Goal: Navigation & Orientation: Find specific page/section

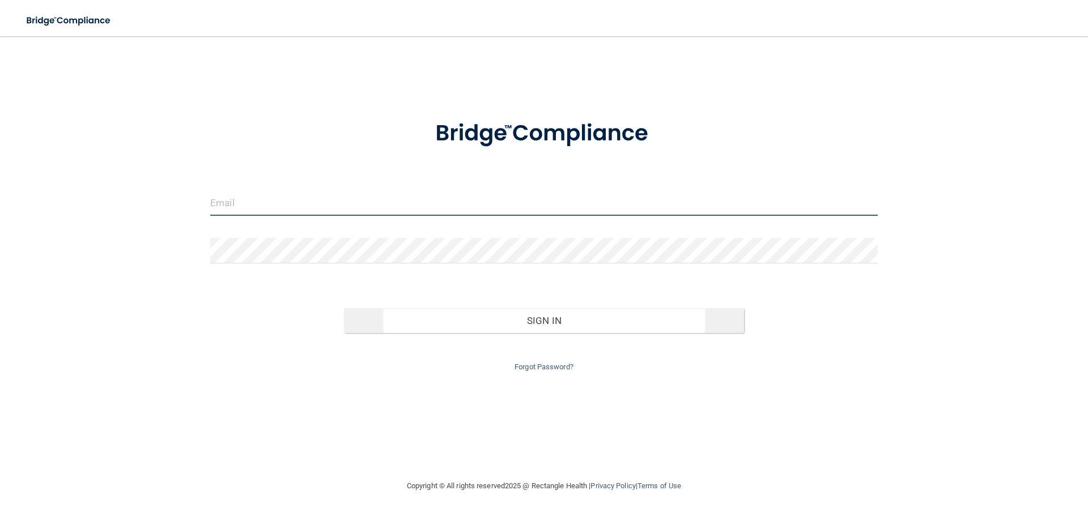
type input "[EMAIL_ADDRESS][DOMAIN_NAME]"
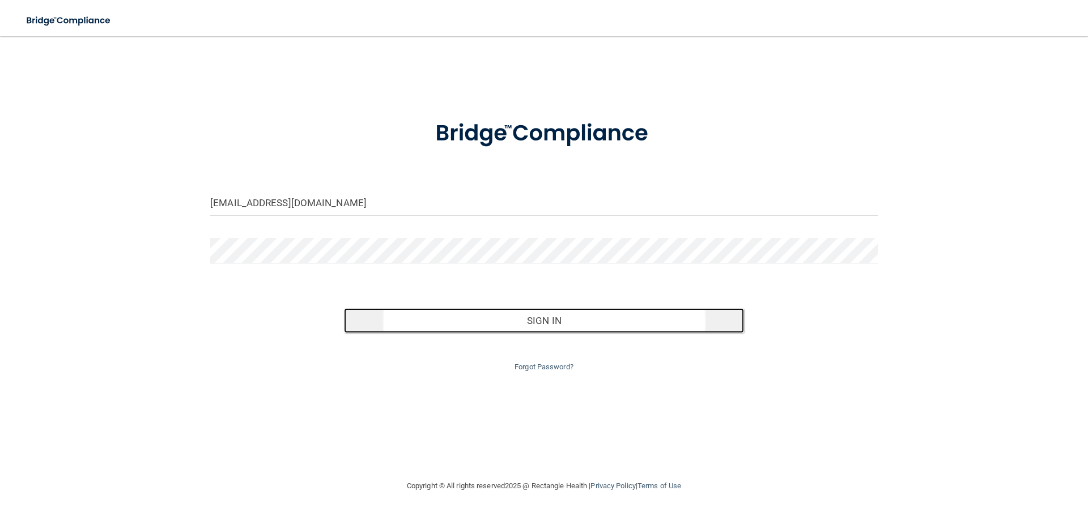
click at [543, 316] on button "Sign In" at bounding box center [544, 320] width 401 height 25
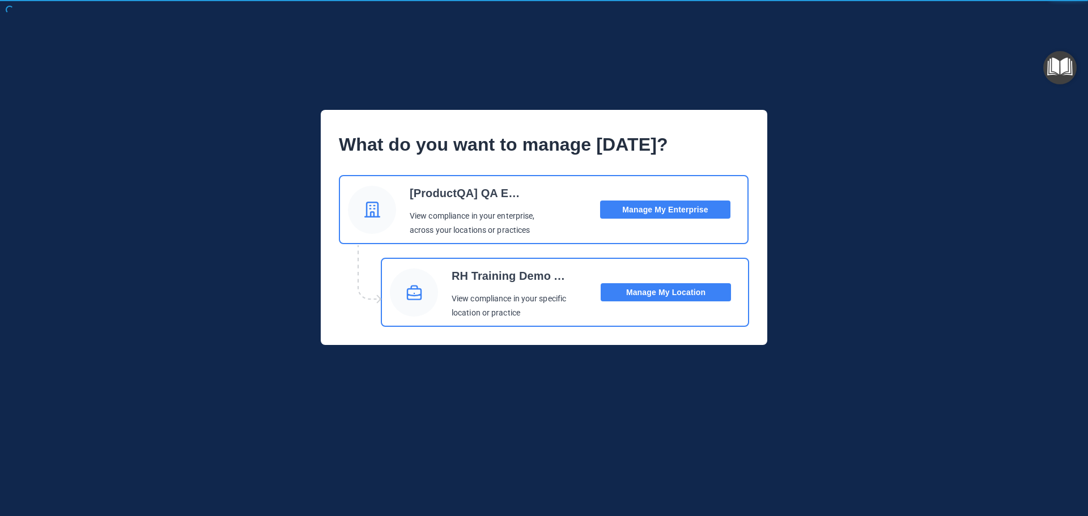
click at [669, 289] on button "Manage My Location" at bounding box center [666, 292] width 130 height 18
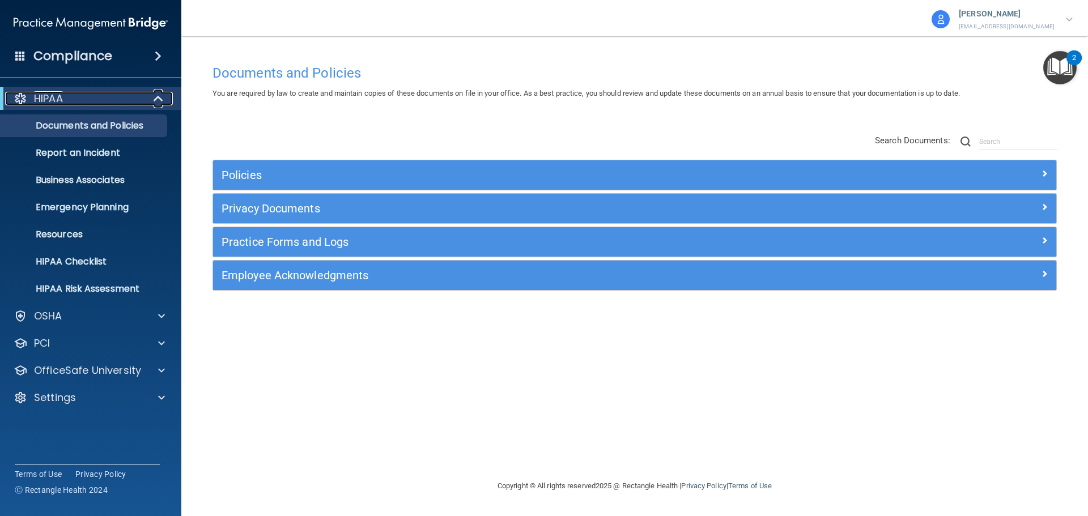
click at [158, 98] on span at bounding box center [160, 99] width 10 height 14
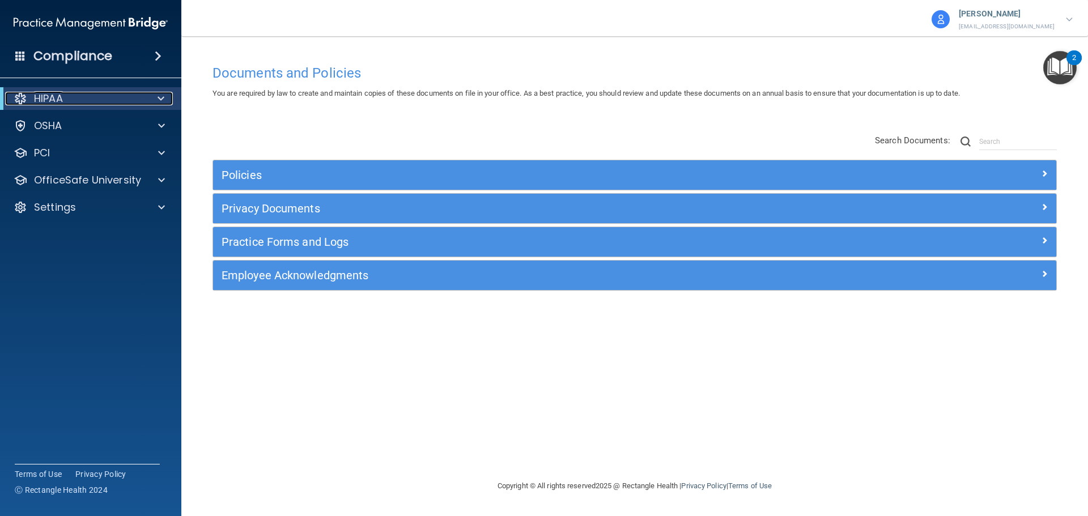
click at [160, 99] on span at bounding box center [161, 99] width 7 height 14
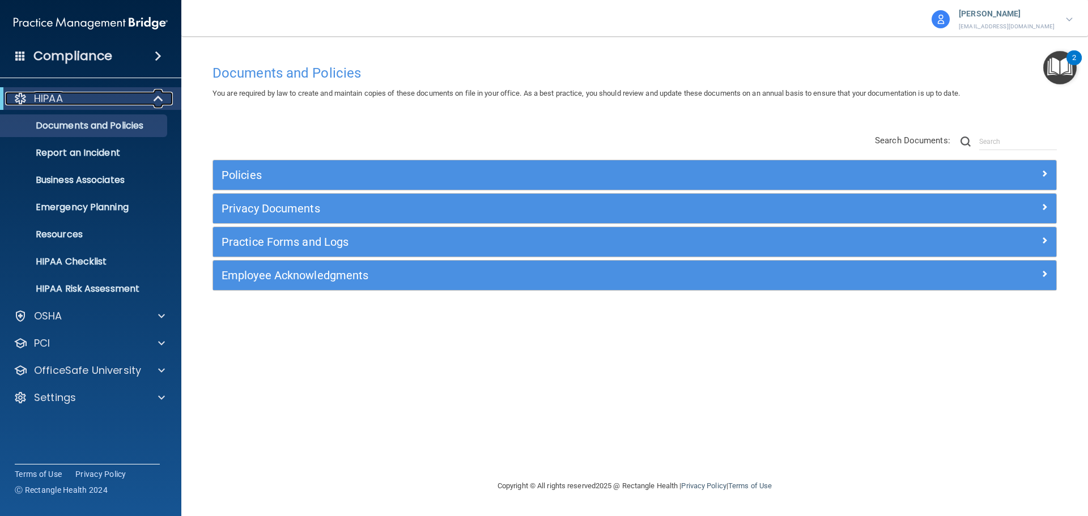
click at [160, 99] on span at bounding box center [160, 99] width 10 height 14
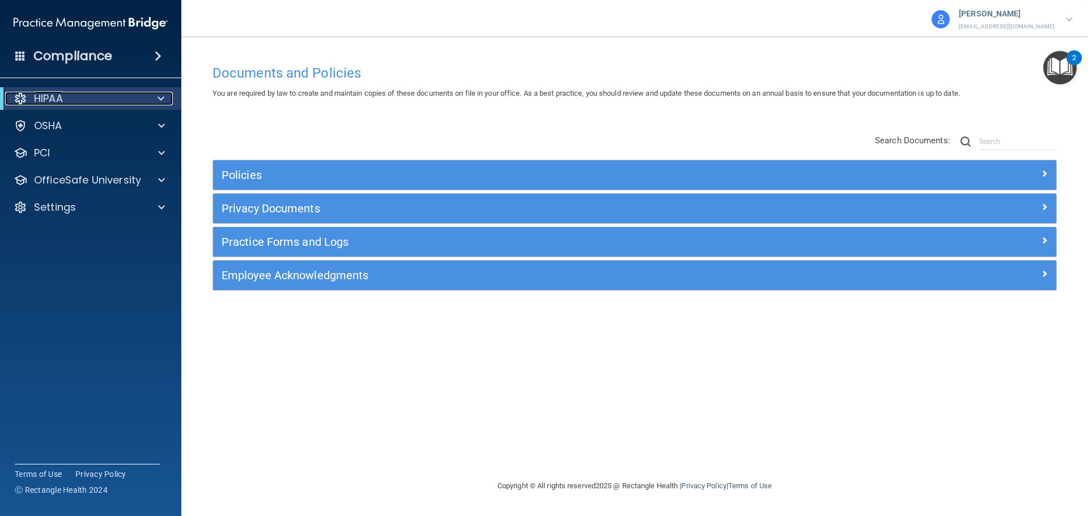
click at [162, 99] on span at bounding box center [161, 99] width 7 height 14
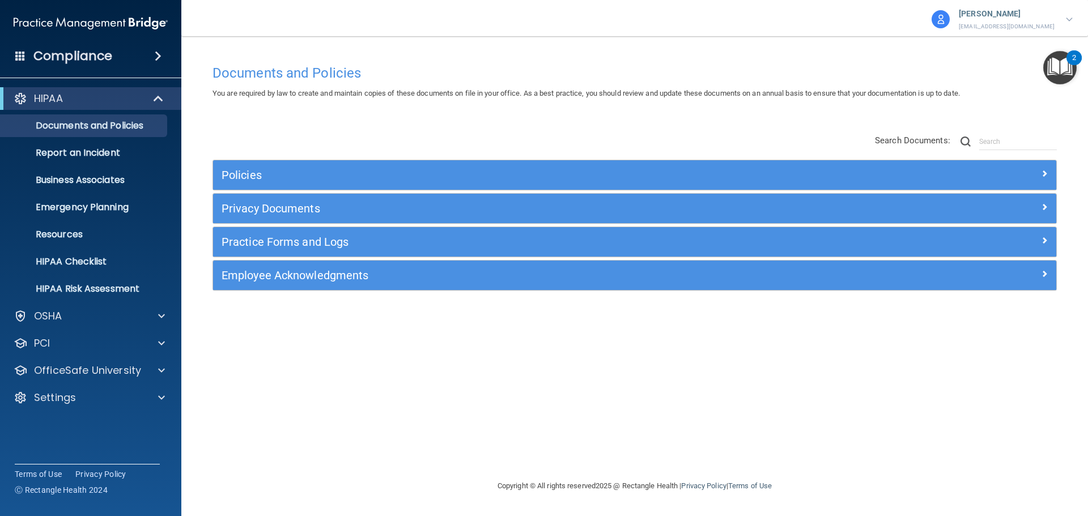
drag, startPoint x: 94, startPoint y: 59, endPoint x: 103, endPoint y: 65, distance: 11.5
click at [94, 59] on h4 "Compliance" at bounding box center [72, 56] width 79 height 16
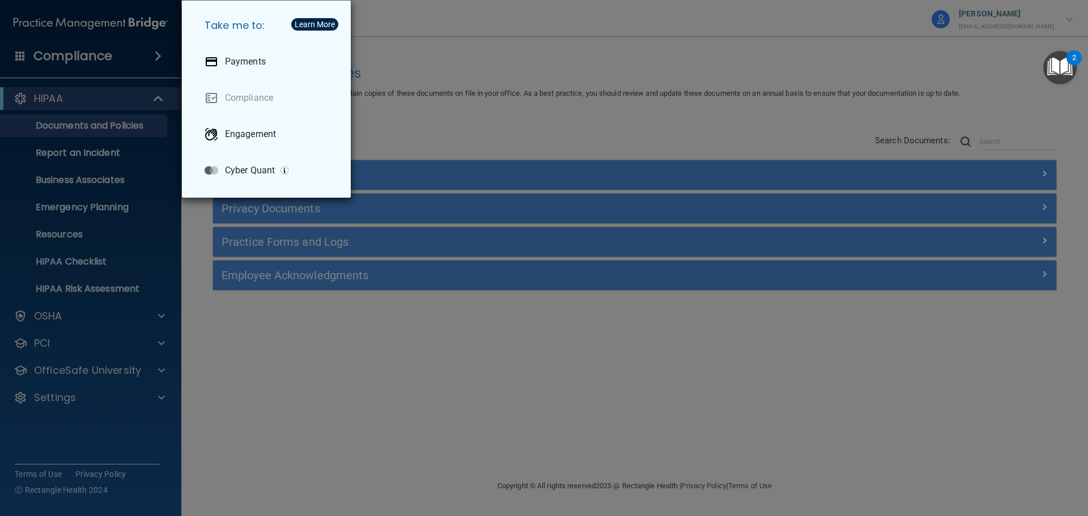
click at [386, 334] on div "Take me to: Payments Compliance Engagement Cyber Quant" at bounding box center [544, 258] width 1088 height 516
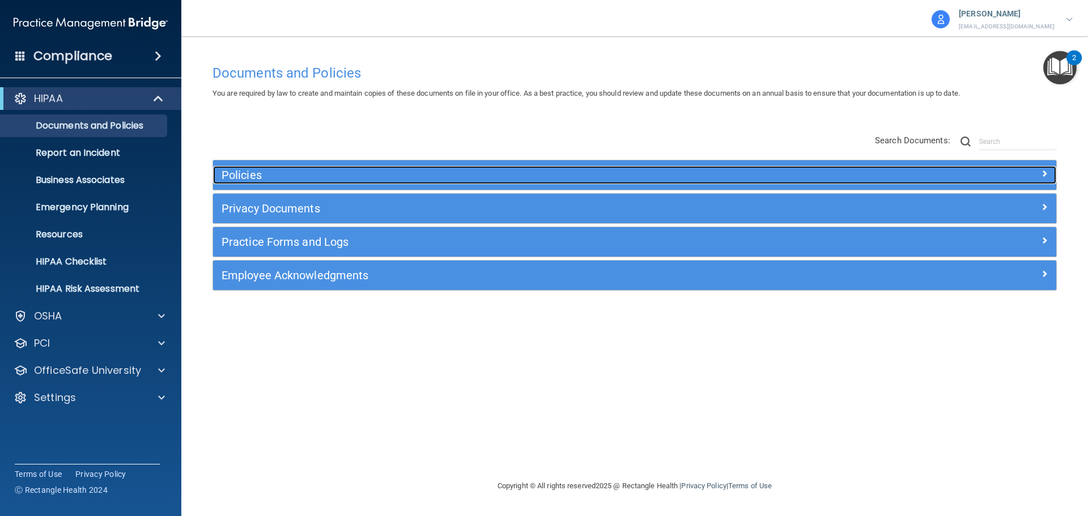
click at [242, 175] on h5 "Policies" at bounding box center [529, 175] width 615 height 12
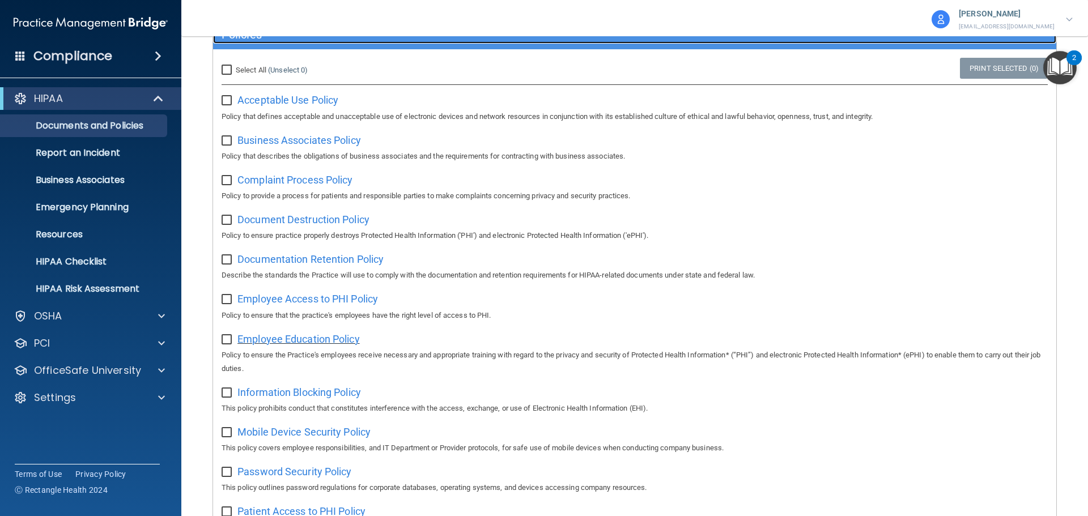
scroll to position [113, 0]
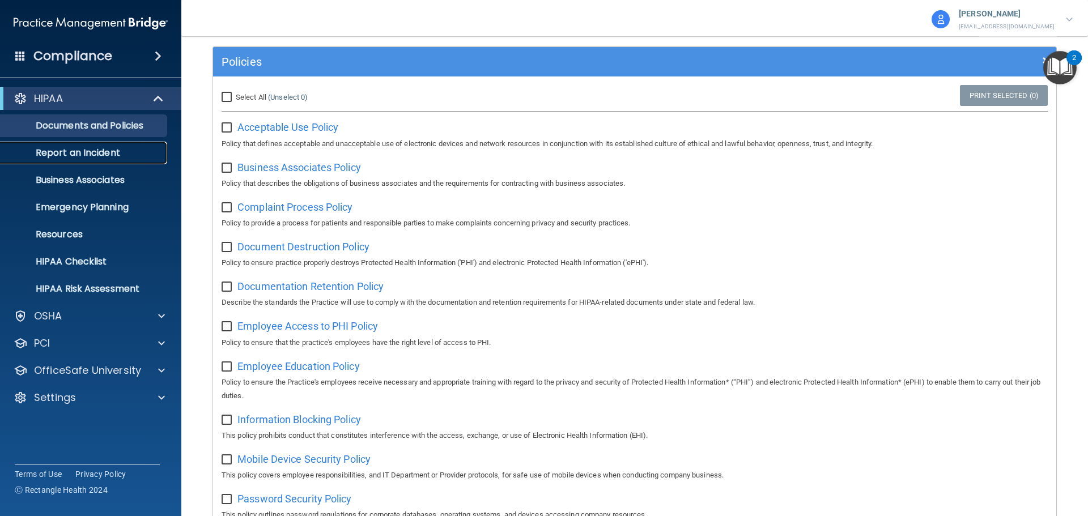
click at [88, 151] on p "Report an Incident" at bounding box center [84, 152] width 155 height 11
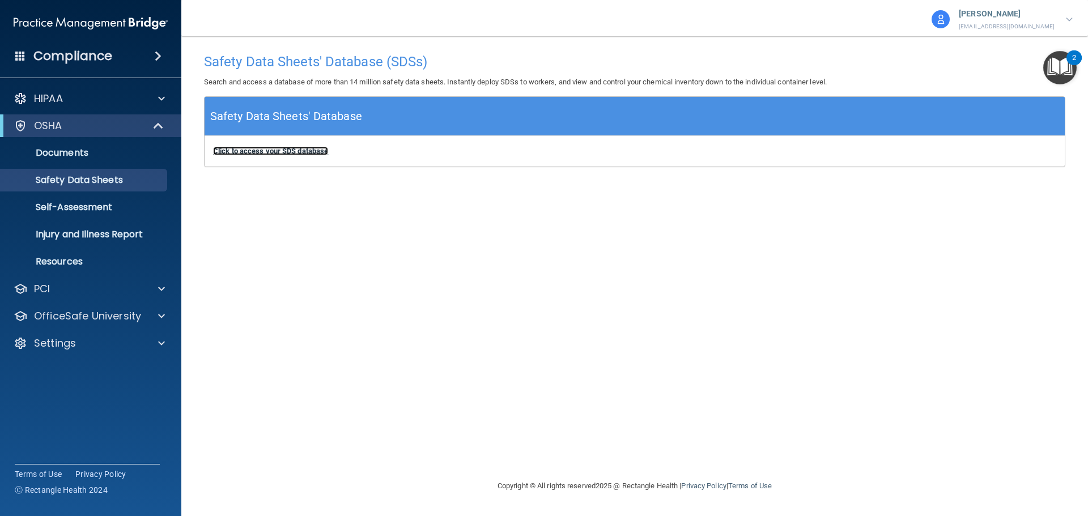
click at [266, 151] on b "Click to access your SDS database" at bounding box center [270, 151] width 115 height 9
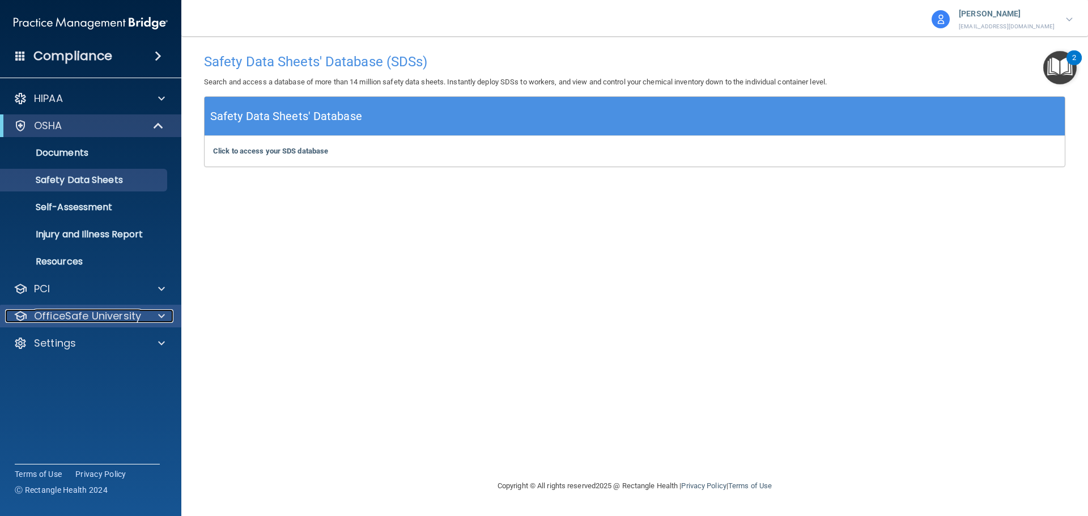
click at [163, 315] on span at bounding box center [161, 316] width 7 height 14
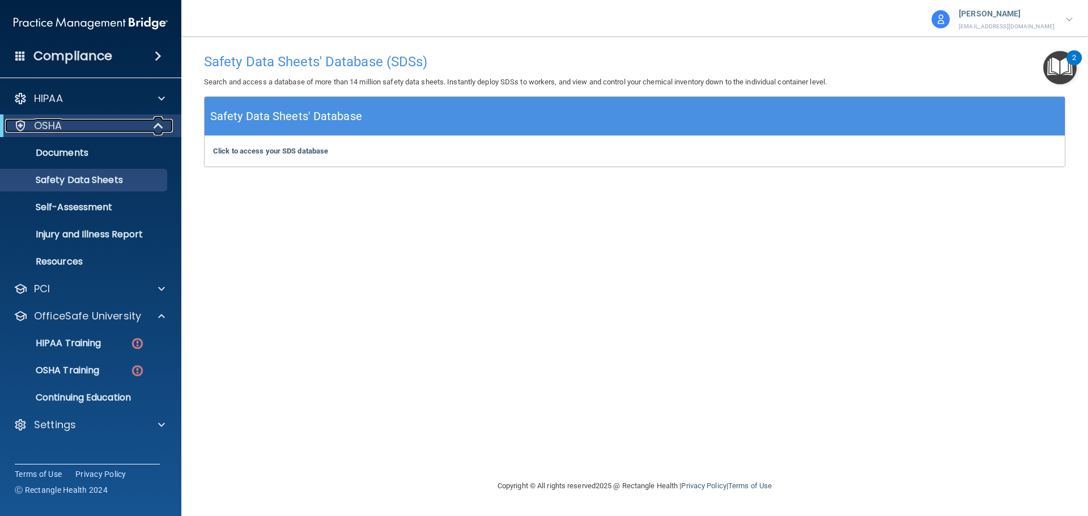
click at [156, 125] on span at bounding box center [160, 126] width 10 height 14
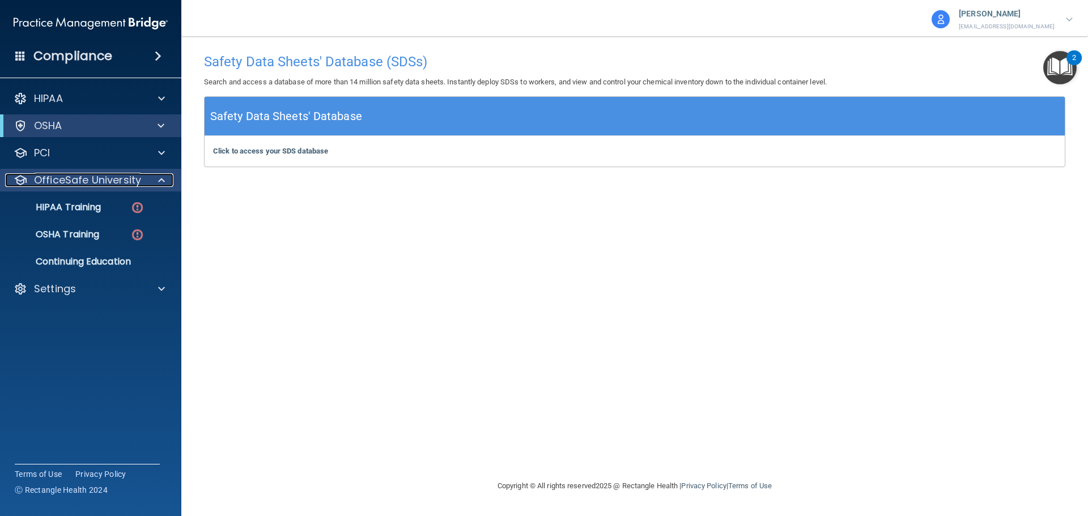
click at [162, 177] on span at bounding box center [161, 180] width 7 height 14
